Goal: Task Accomplishment & Management: Complete application form

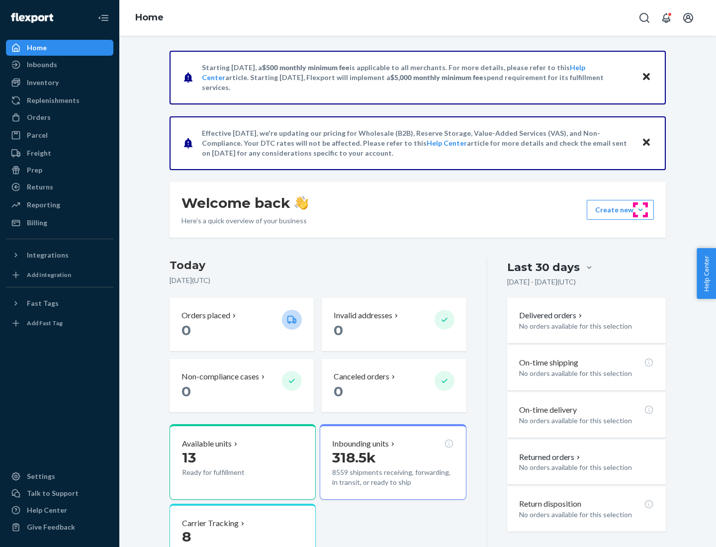
click at [641, 210] on button "Create new Create new inbound Create new order Create new product" at bounding box center [620, 210] width 67 height 20
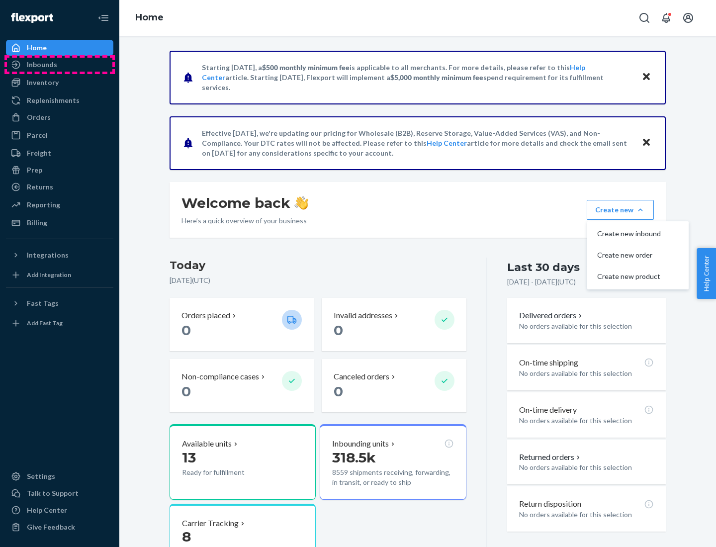
click at [60, 65] on div "Inbounds" at bounding box center [59, 65] width 105 height 14
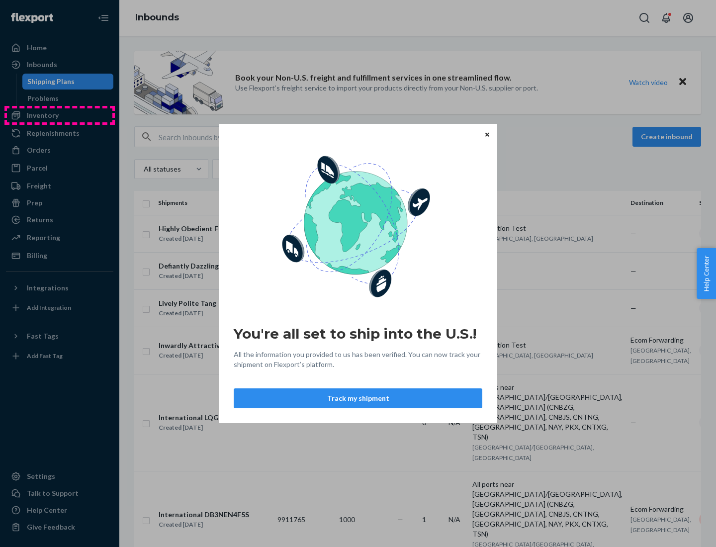
click at [60, 115] on div "You're all set to ship into the U.S.! All the information you provided to us ha…" at bounding box center [358, 273] width 716 height 547
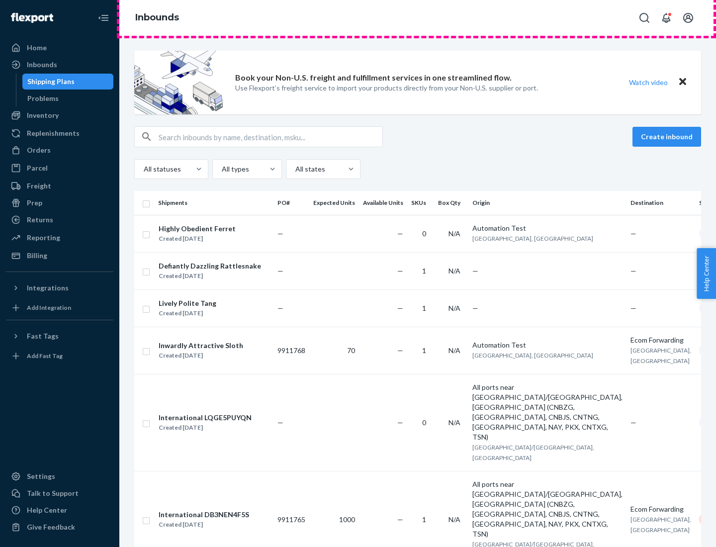
click at [418, 18] on div "Inbounds" at bounding box center [417, 18] width 597 height 36
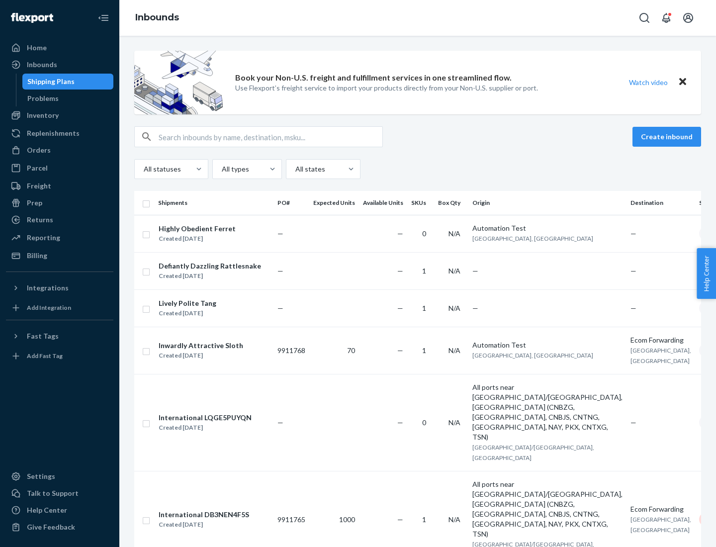
click at [418, 18] on div "Inbounds" at bounding box center [417, 18] width 597 height 36
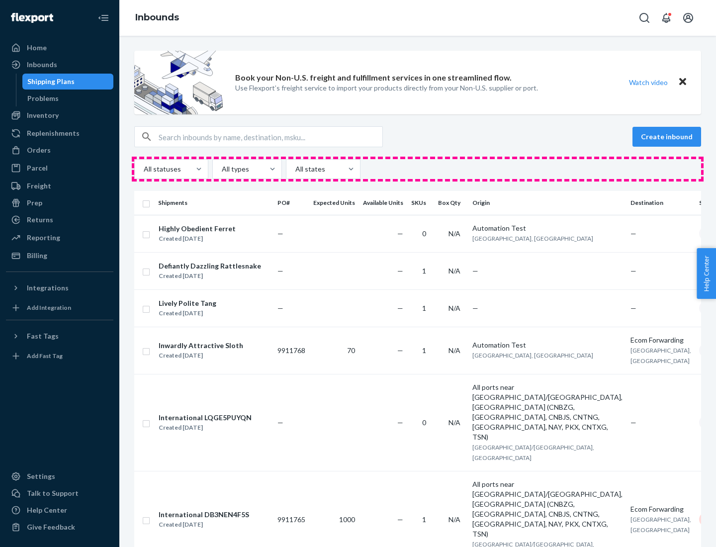
click at [418, 169] on div "All statuses All types All states" at bounding box center [417, 169] width 567 height 20
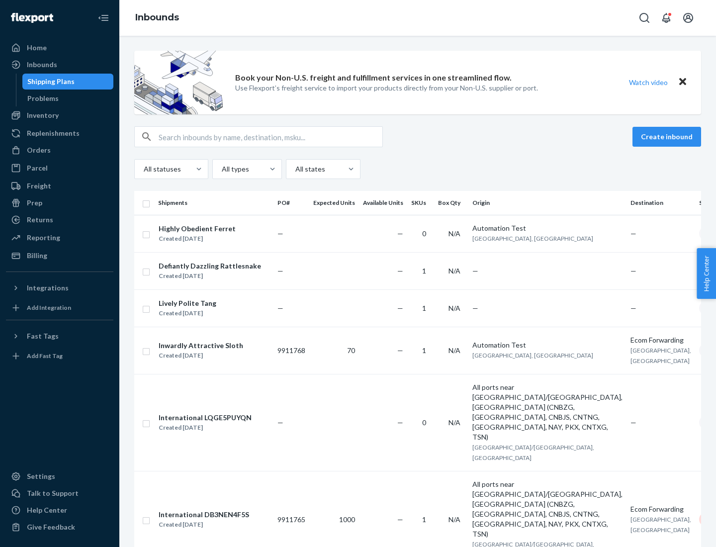
click at [49, 82] on div "Shipping Plans" at bounding box center [50, 82] width 47 height 10
click at [669, 137] on button "Create inbound" at bounding box center [667, 137] width 69 height 20
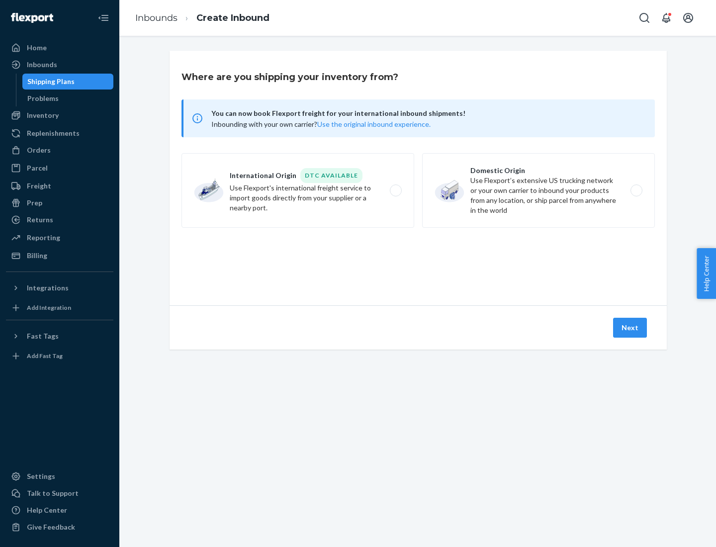
click at [298, 191] on label "International Origin DTC Available Use Flexport's international freight service…" at bounding box center [298, 190] width 233 height 75
click at [396, 191] on input "International Origin DTC Available Use Flexport's international freight service…" at bounding box center [399, 191] width 6 height 6
radio input "true"
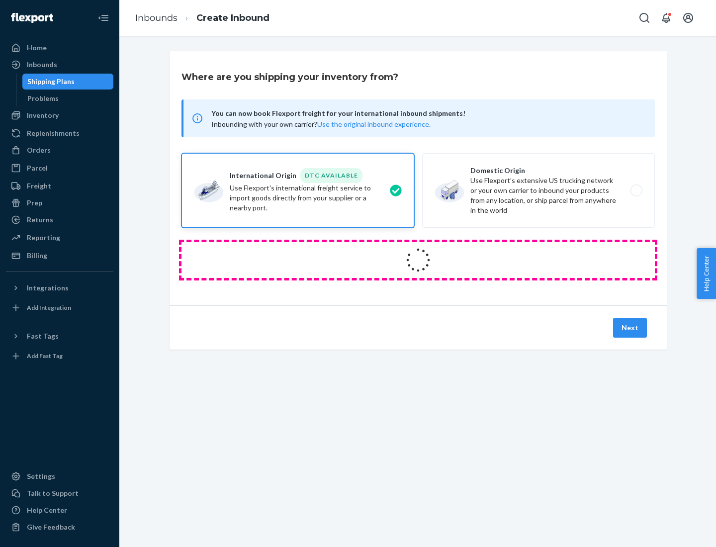
click at [418, 260] on icon at bounding box center [418, 260] width 28 height 28
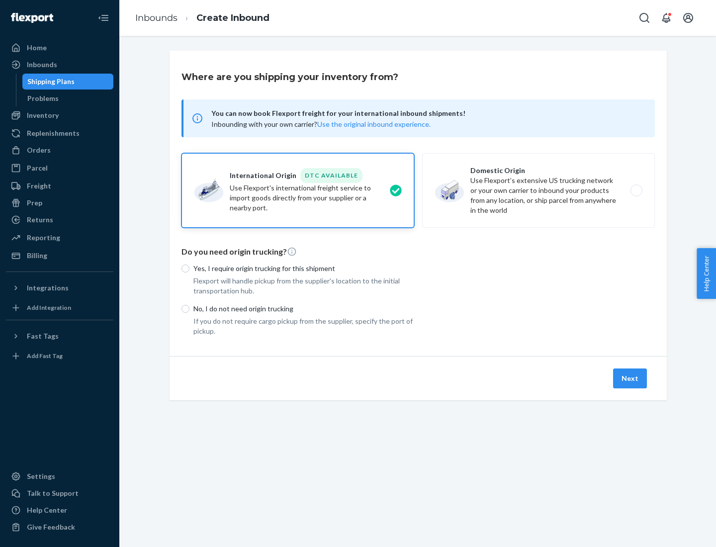
click at [304, 268] on p "Yes, I require origin trucking for this shipment" at bounding box center [304, 269] width 221 height 10
click at [190, 268] on input "Yes, I require origin trucking for this shipment" at bounding box center [186, 269] width 8 height 8
radio input "true"
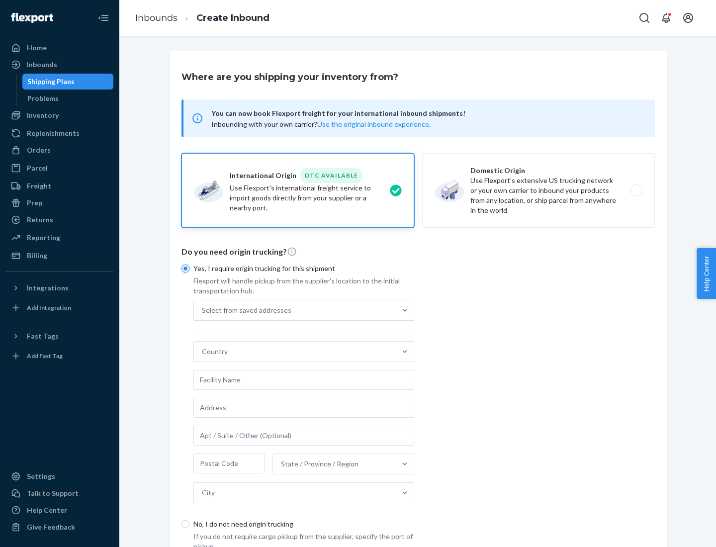
scroll to position [19, 0]
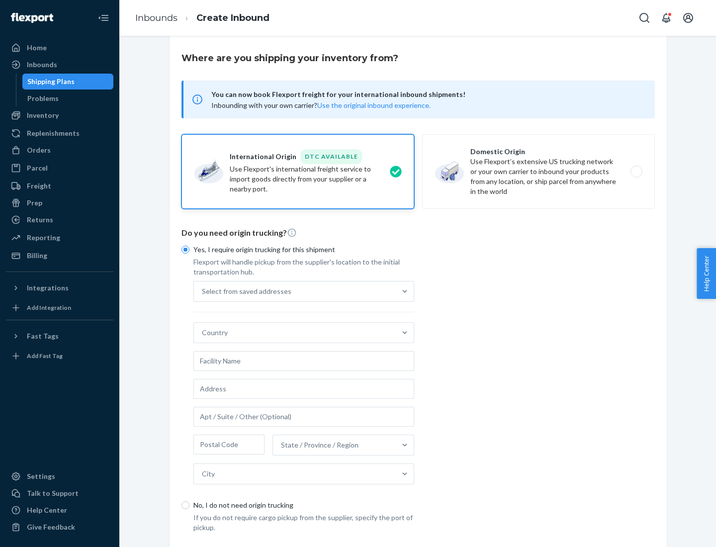
click at [295, 291] on div "Select from saved addresses" at bounding box center [295, 292] width 202 height 20
click at [203, 291] on input "Select from saved addresses" at bounding box center [202, 292] width 1 height 10
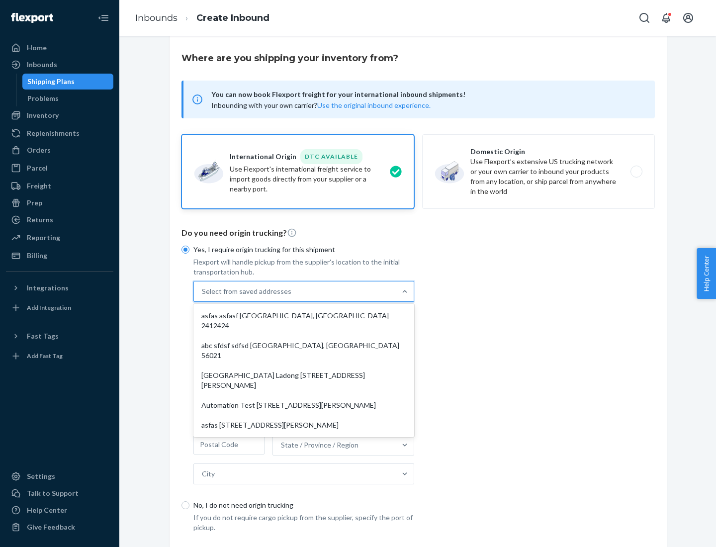
scroll to position [43, 0]
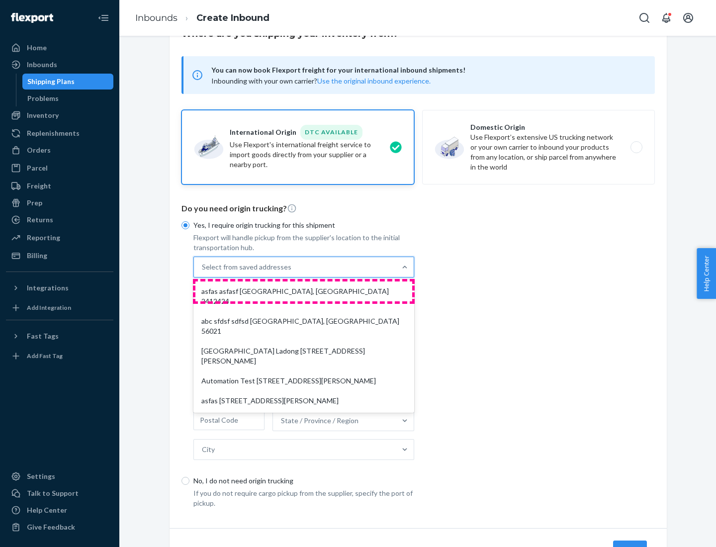
click at [304, 291] on div "asfas asfasf [GEOGRAPHIC_DATA], [GEOGRAPHIC_DATA] 2412424" at bounding box center [304, 297] width 217 height 30
click at [203, 272] on input "option asfas asfasf [GEOGRAPHIC_DATA], [GEOGRAPHIC_DATA] 2412424 focused, 1 of …" at bounding box center [202, 267] width 1 height 10
type input "asfas"
type input "asfasf"
type input "2412424"
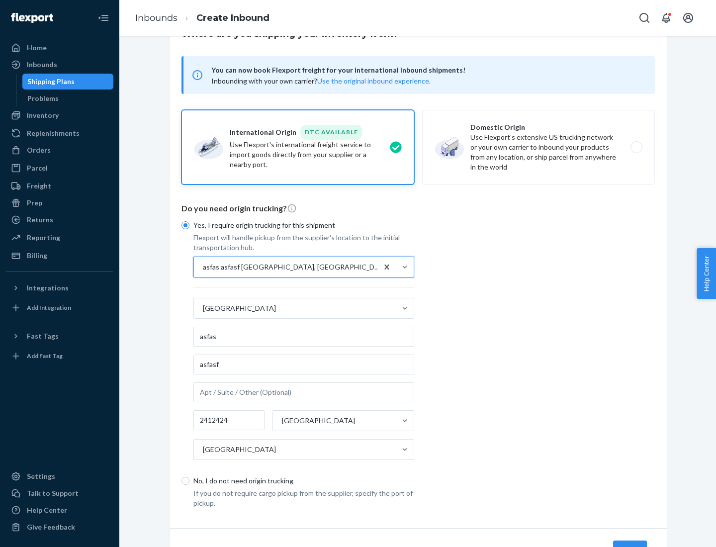
scroll to position [93, 0]
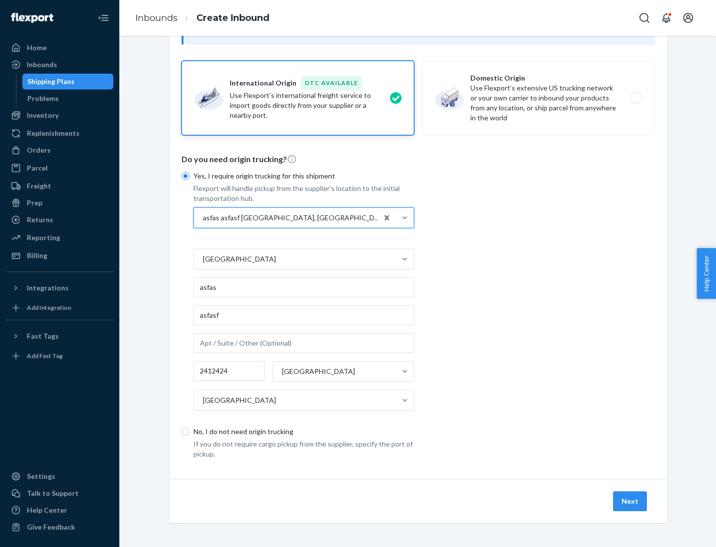
click at [631, 501] on button "Next" at bounding box center [630, 502] width 34 height 20
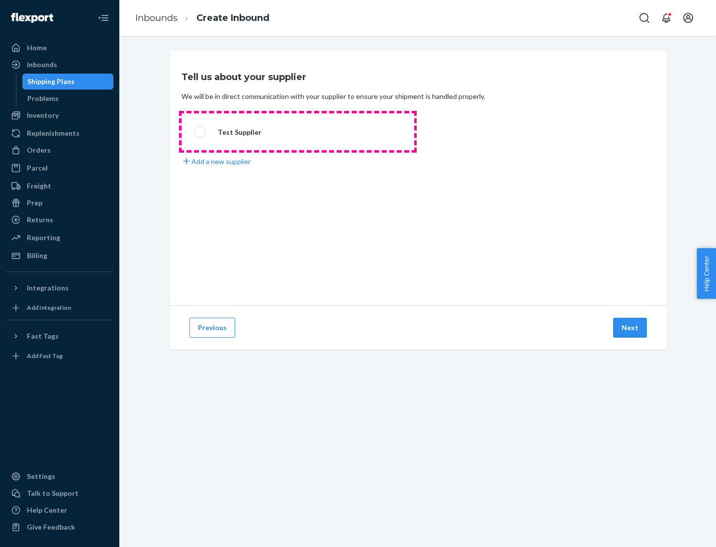
click at [298, 132] on label "Test Supplier" at bounding box center [298, 131] width 233 height 37
click at [200, 132] on input "Test Supplier" at bounding box center [197, 132] width 6 height 6
radio input "true"
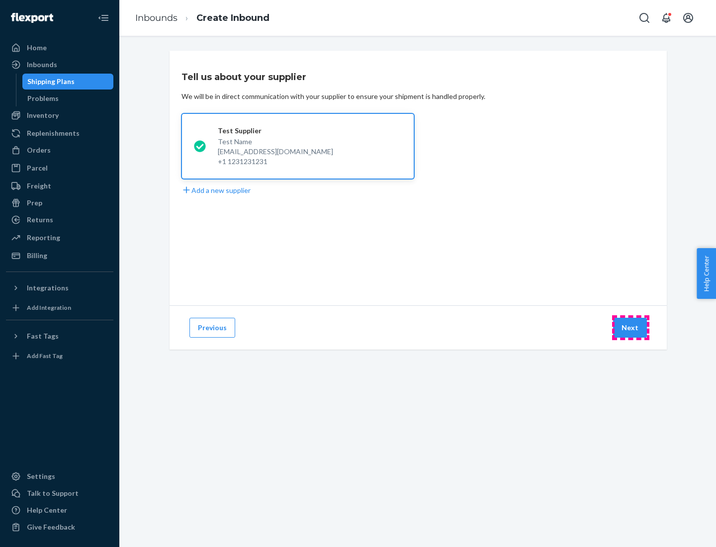
click at [631, 328] on button "Next" at bounding box center [630, 328] width 34 height 20
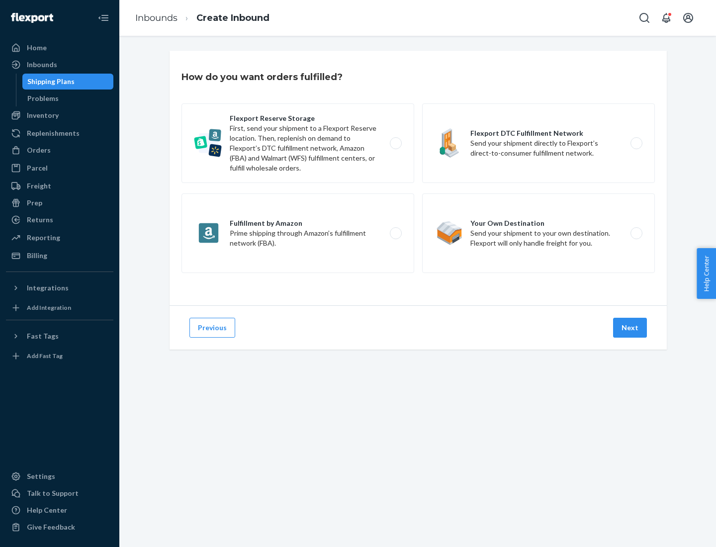
click at [298, 233] on label "Fulfillment by Amazon Prime shipping through Amazon’s fulfillment network (FBA)." at bounding box center [298, 234] width 233 height 80
click at [396, 233] on input "Fulfillment by Amazon Prime shipping through Amazon’s fulfillment network (FBA)." at bounding box center [399, 233] width 6 height 6
radio input "true"
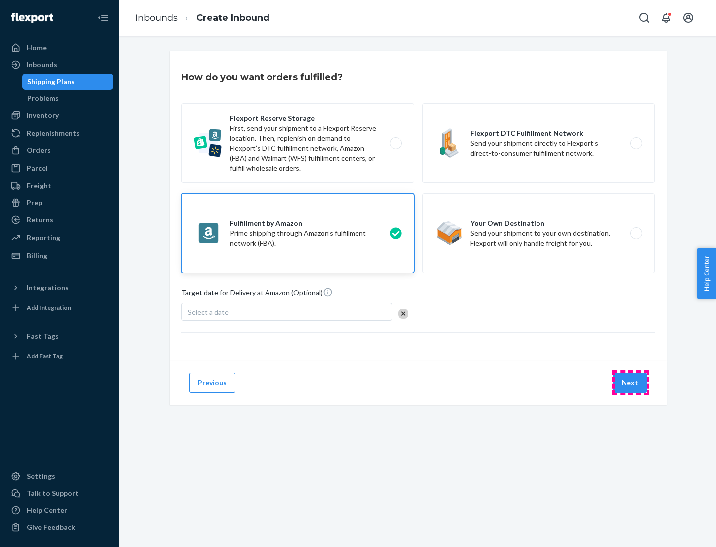
click at [631, 383] on button "Next" at bounding box center [630, 383] width 34 height 20
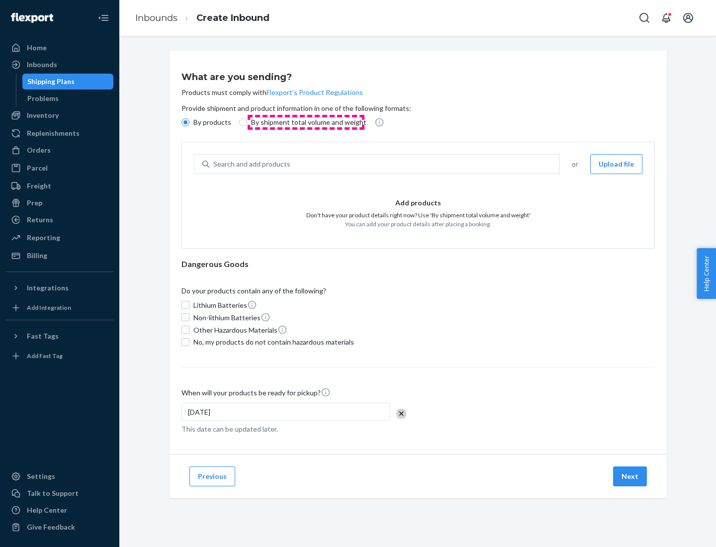
click at [306, 122] on p "By shipment total volume and weight" at bounding box center [308, 122] width 115 height 10
click at [247, 122] on input "By shipment total volume and weight" at bounding box center [243, 122] width 8 height 8
radio input "true"
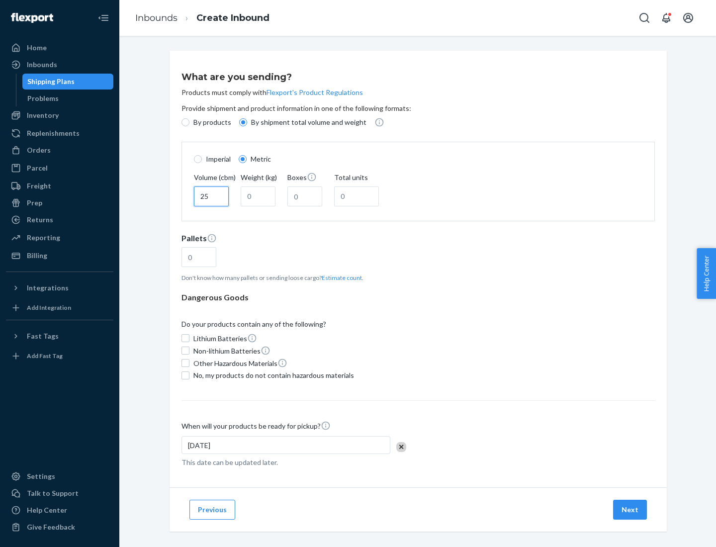
type input "25"
type input "100"
type input "50"
type input "500"
click at [340, 278] on button "Estimate count" at bounding box center [342, 278] width 40 height 8
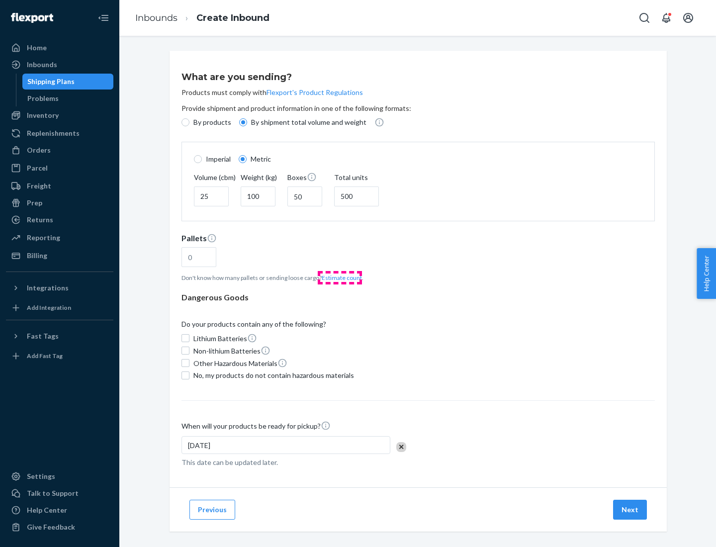
type input "16"
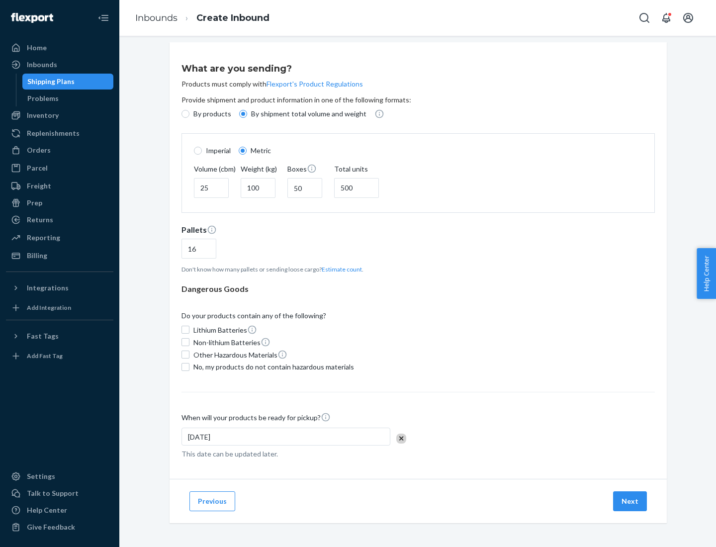
click at [272, 367] on span "No, my products do not contain hazardous materials" at bounding box center [274, 367] width 161 height 10
click at [190, 367] on input "No, my products do not contain hazardous materials" at bounding box center [186, 367] width 8 height 8
checkbox input "true"
click at [631, 501] on button "Next" at bounding box center [630, 502] width 34 height 20
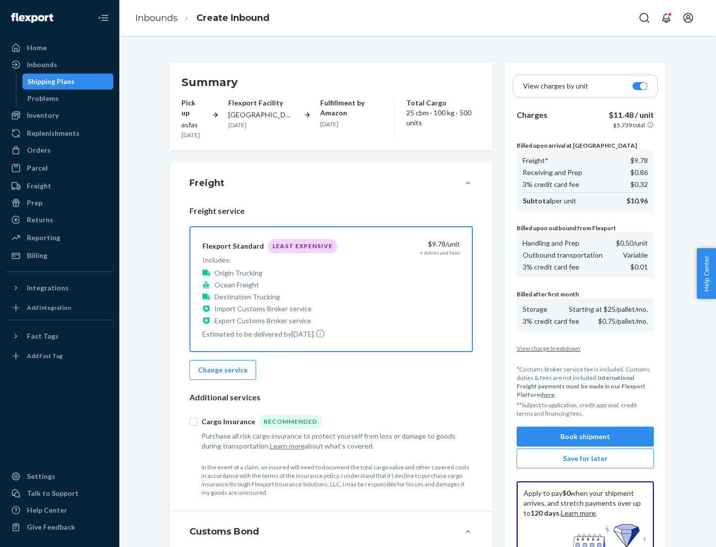
scroll to position [145, 0]
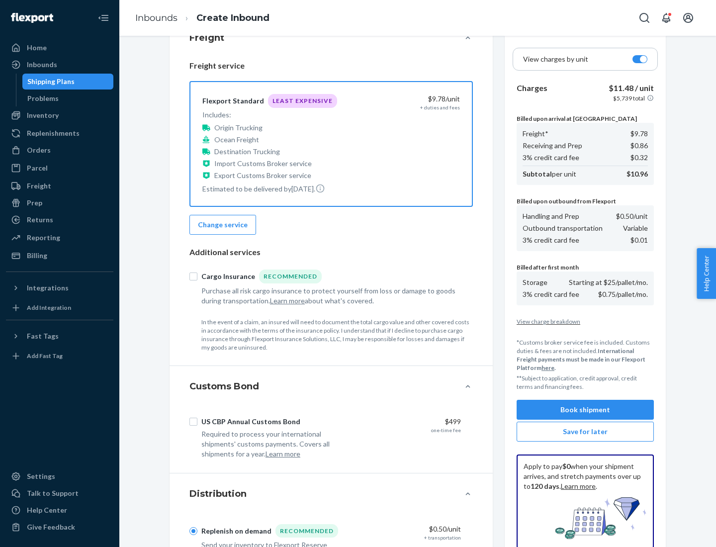
click at [586, 410] on button "Book shipment" at bounding box center [585, 410] width 137 height 20
